Goal: Transaction & Acquisition: Download file/media

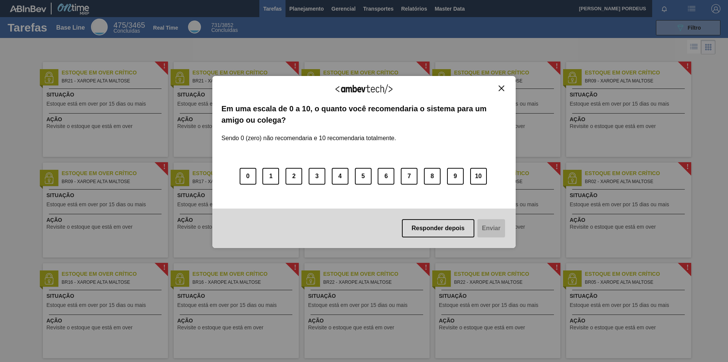
click at [502, 88] on img "Close" at bounding box center [502, 88] width 6 height 6
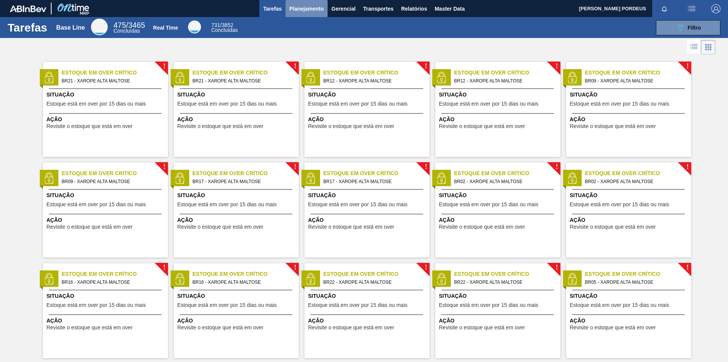
click at [299, 9] on span "Planejamento" at bounding box center [306, 8] width 35 height 9
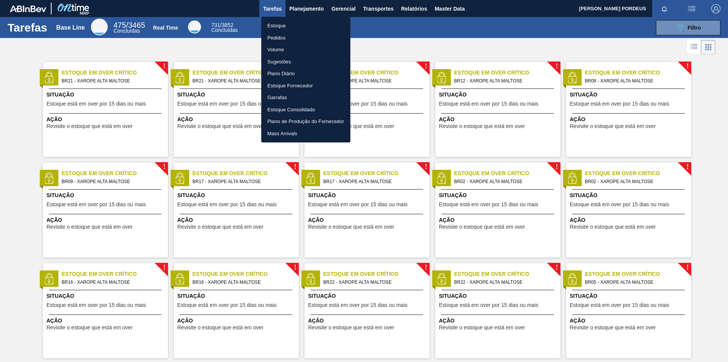
click at [277, 25] on li "Estoque" at bounding box center [305, 26] width 89 height 12
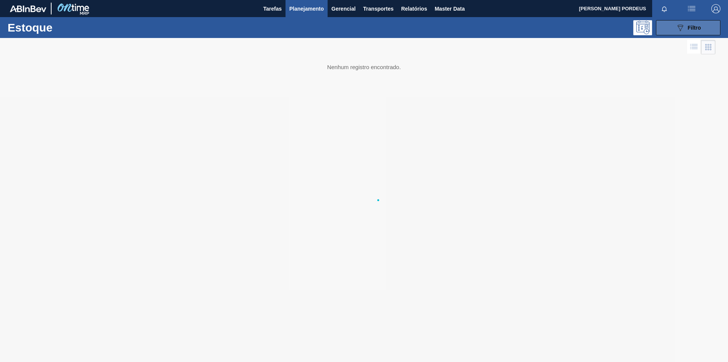
click at [665, 24] on button "089F7B8B-B2A5-4AFE-B5C0-19BA573D28AC Filtro" at bounding box center [688, 27] width 64 height 15
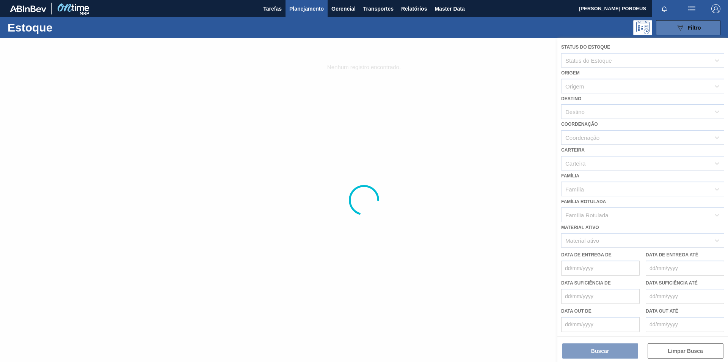
click at [688, 25] on span "Filtro" at bounding box center [694, 28] width 13 height 6
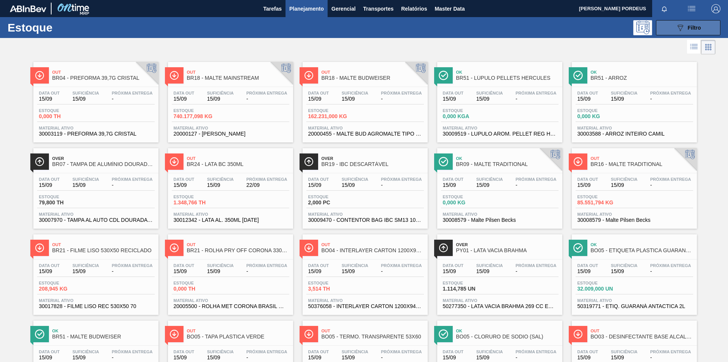
click at [678, 24] on icon "089F7B8B-B2A5-4AFE-B5C0-19BA573D28AC" at bounding box center [680, 27] width 9 height 9
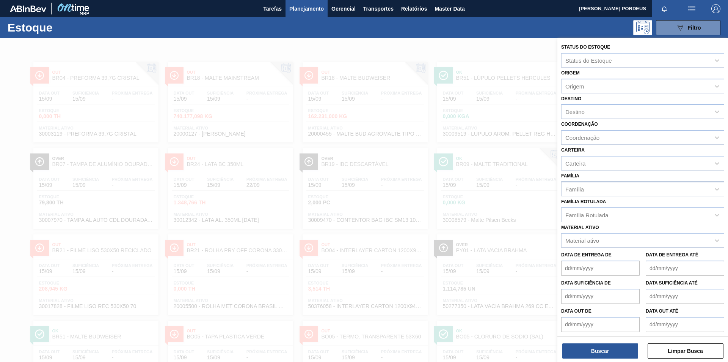
click at [611, 184] on div "Família" at bounding box center [636, 188] width 148 height 11
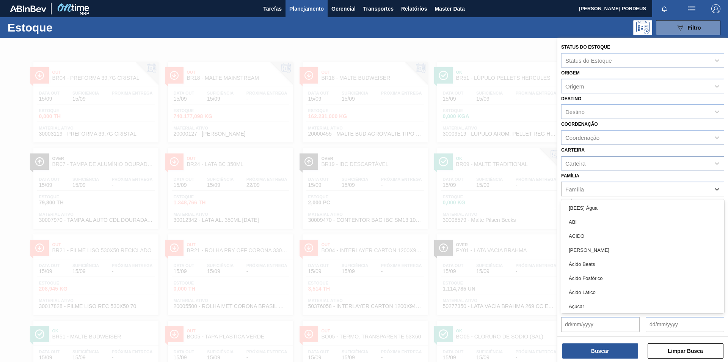
click at [608, 158] on div "Carteira" at bounding box center [636, 162] width 148 height 11
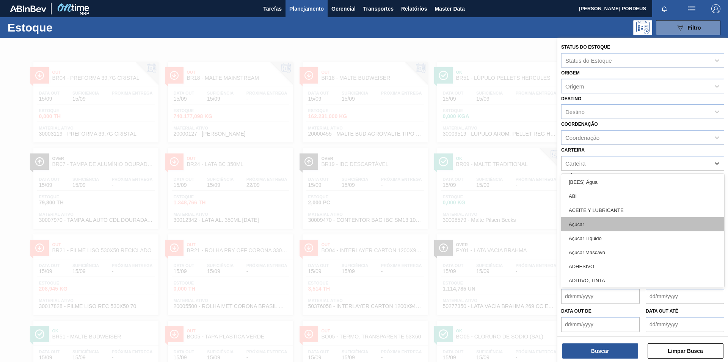
click at [598, 225] on div "Açúcar" at bounding box center [642, 224] width 163 height 14
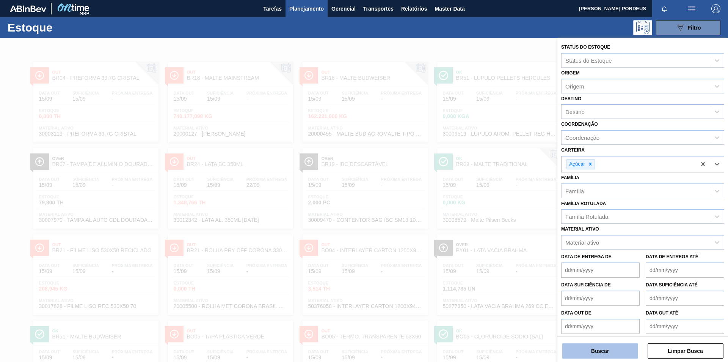
click at [615, 351] on button "Buscar" at bounding box center [601, 350] width 76 height 15
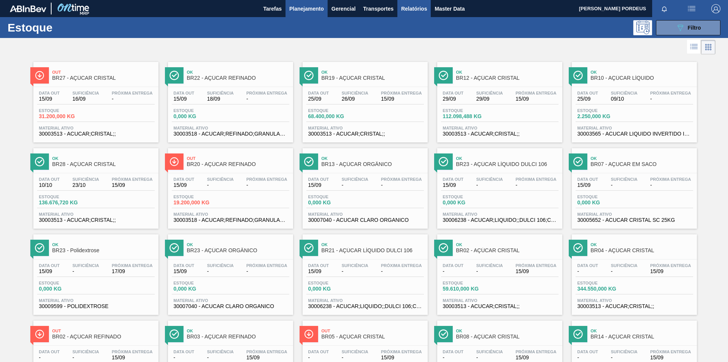
click at [411, 5] on span "Relatórios" at bounding box center [414, 8] width 26 height 9
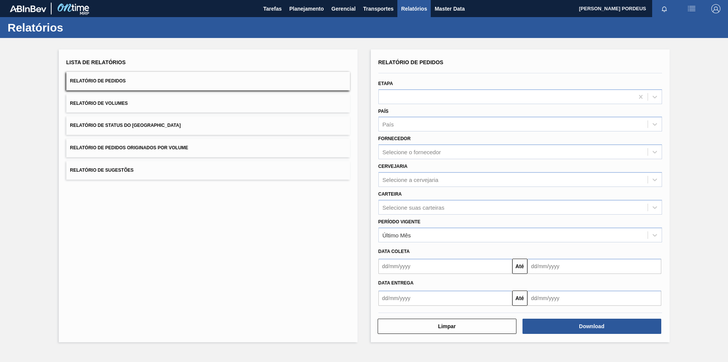
click at [142, 127] on span "Relatório de Status do [GEOGRAPHIC_DATA]" at bounding box center [125, 125] width 111 height 5
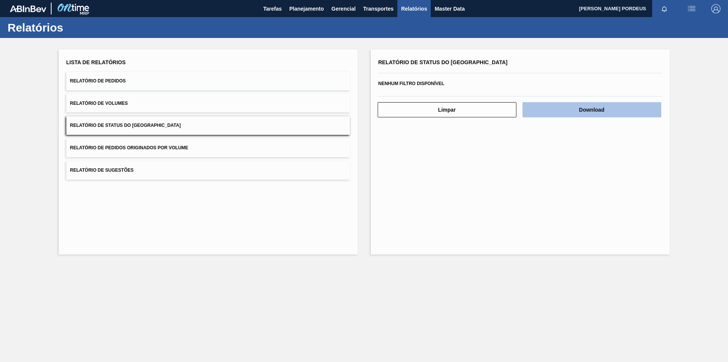
click at [585, 106] on button "Download" at bounding box center [592, 109] width 139 height 15
